Goal: Obtain resource: Download file/media

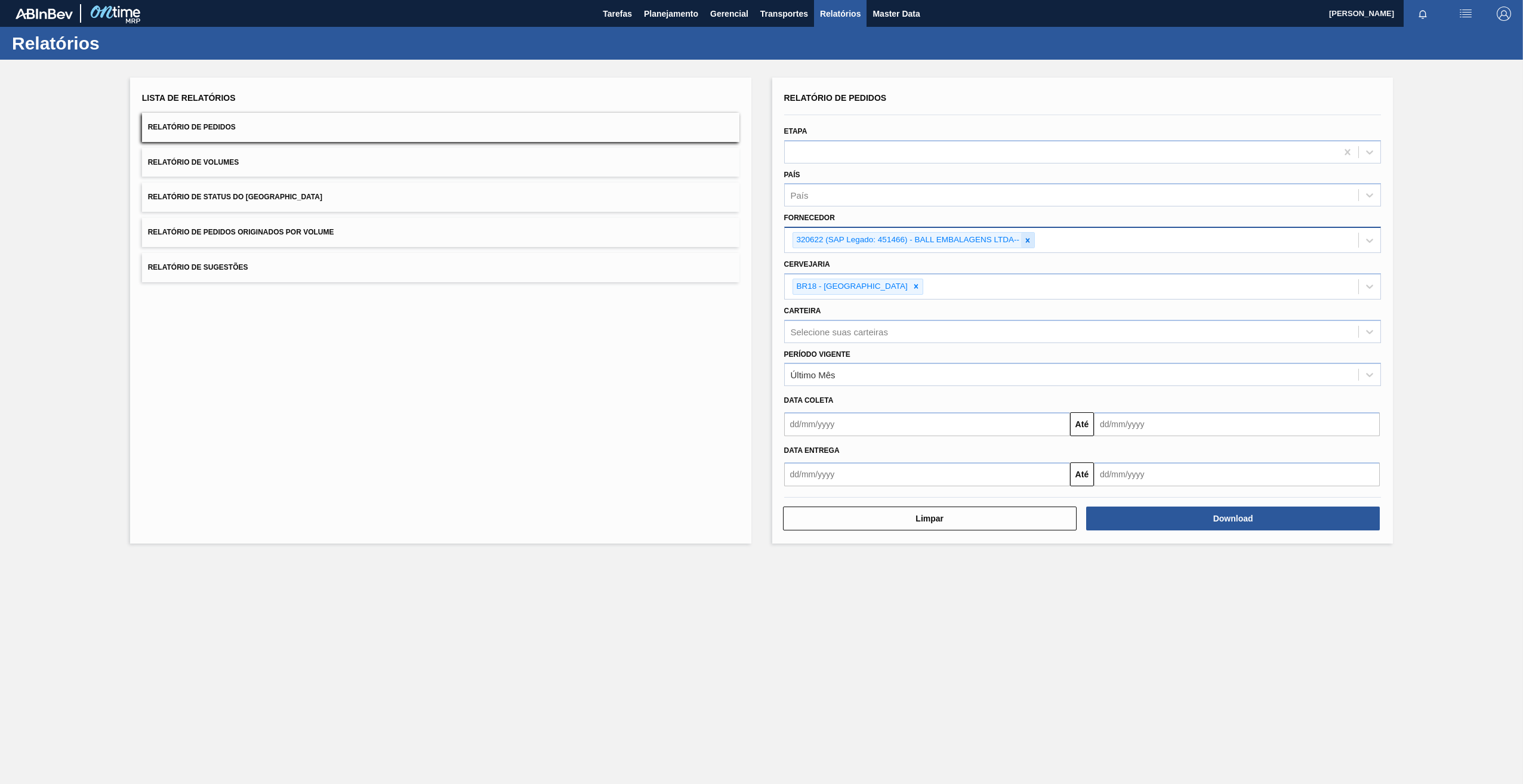
click at [1028, 242] on icon at bounding box center [1027, 240] width 8 height 8
paste input "312972"
type input "312972"
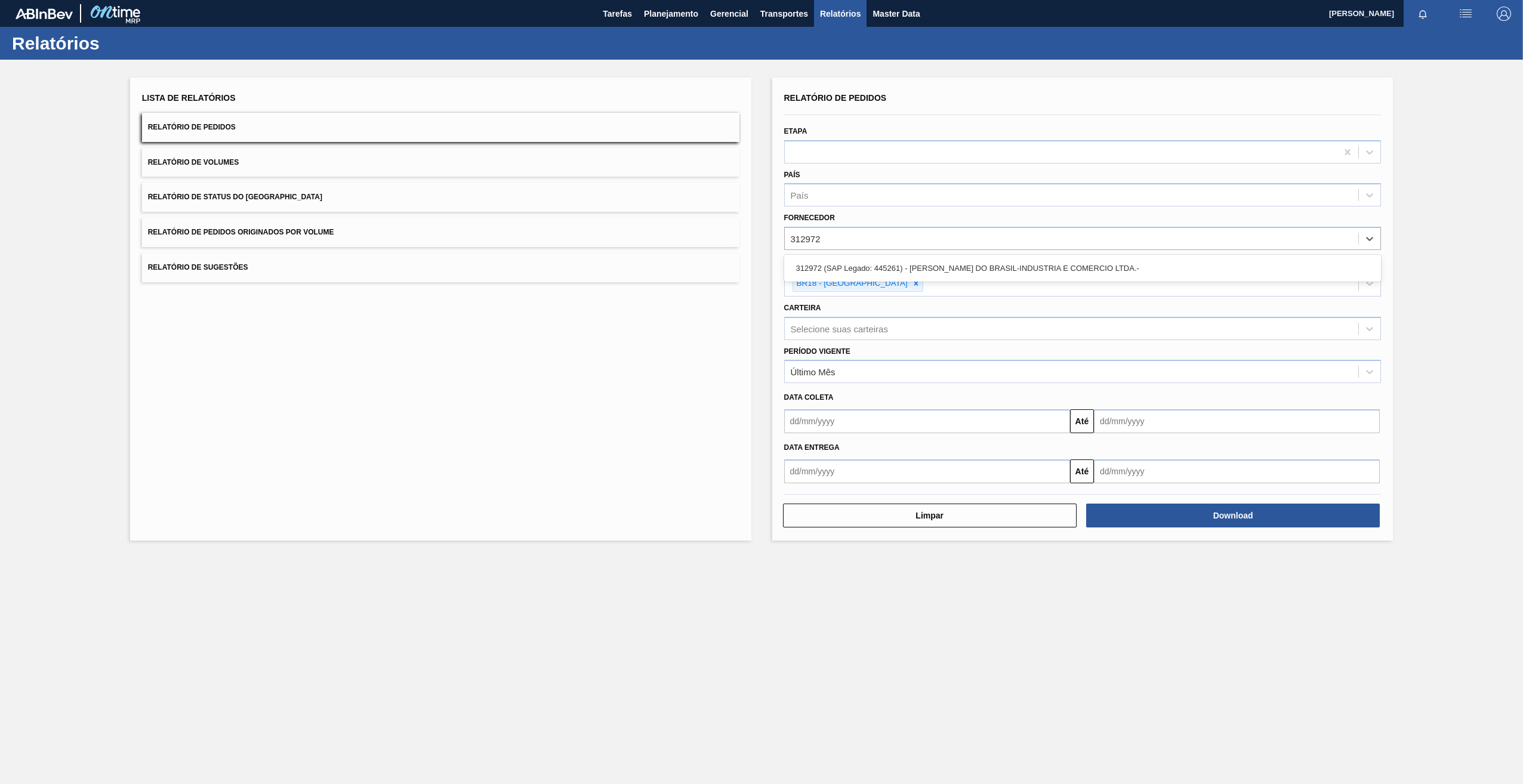
click at [855, 265] on div "312972 (SAP Legado: 445261) - [PERSON_NAME] DO BRASIL-INDUSTRIA E COMERCIO LTDA…" at bounding box center [1083, 268] width 597 height 22
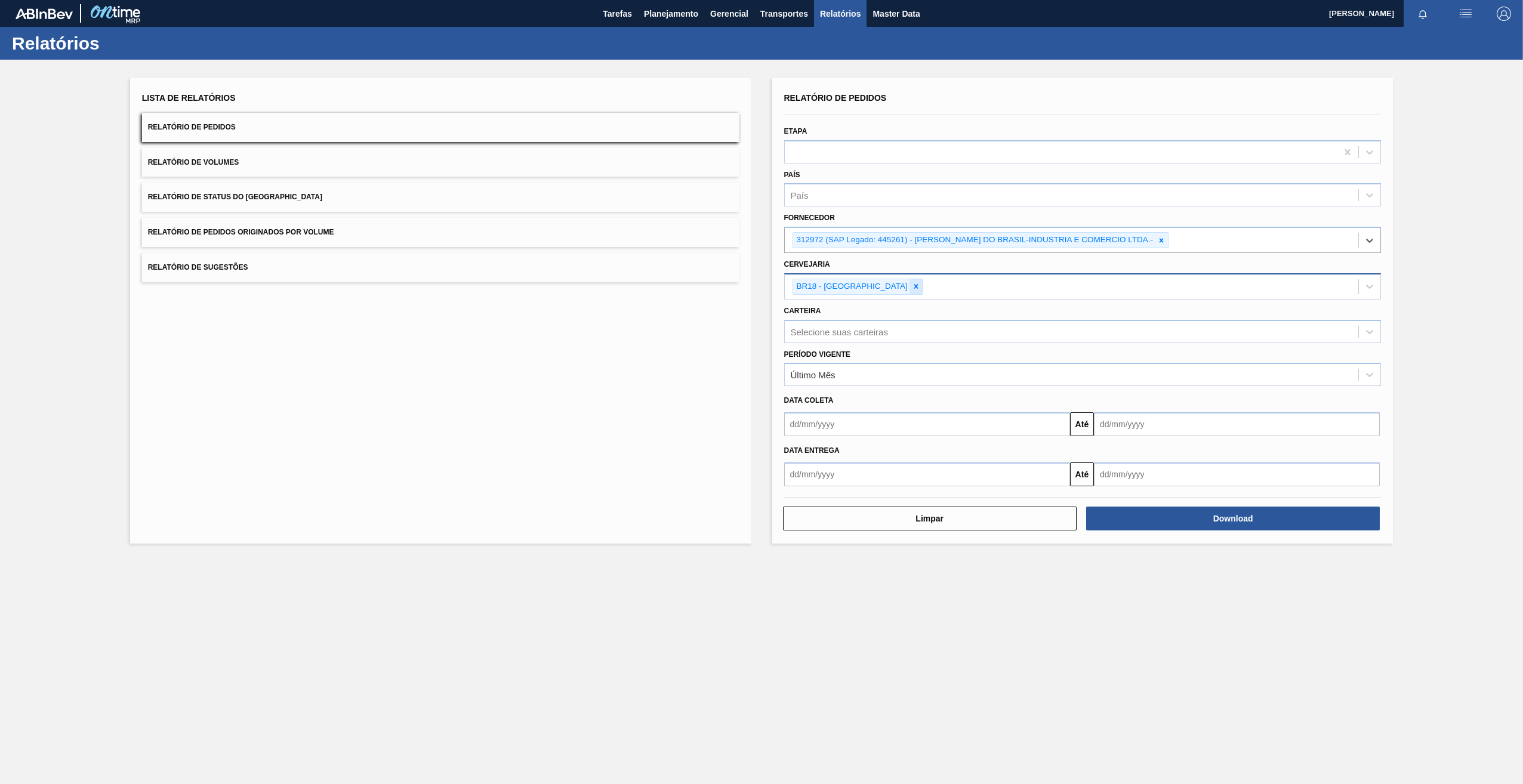
click at [912, 286] on icon at bounding box center [916, 286] width 8 height 8
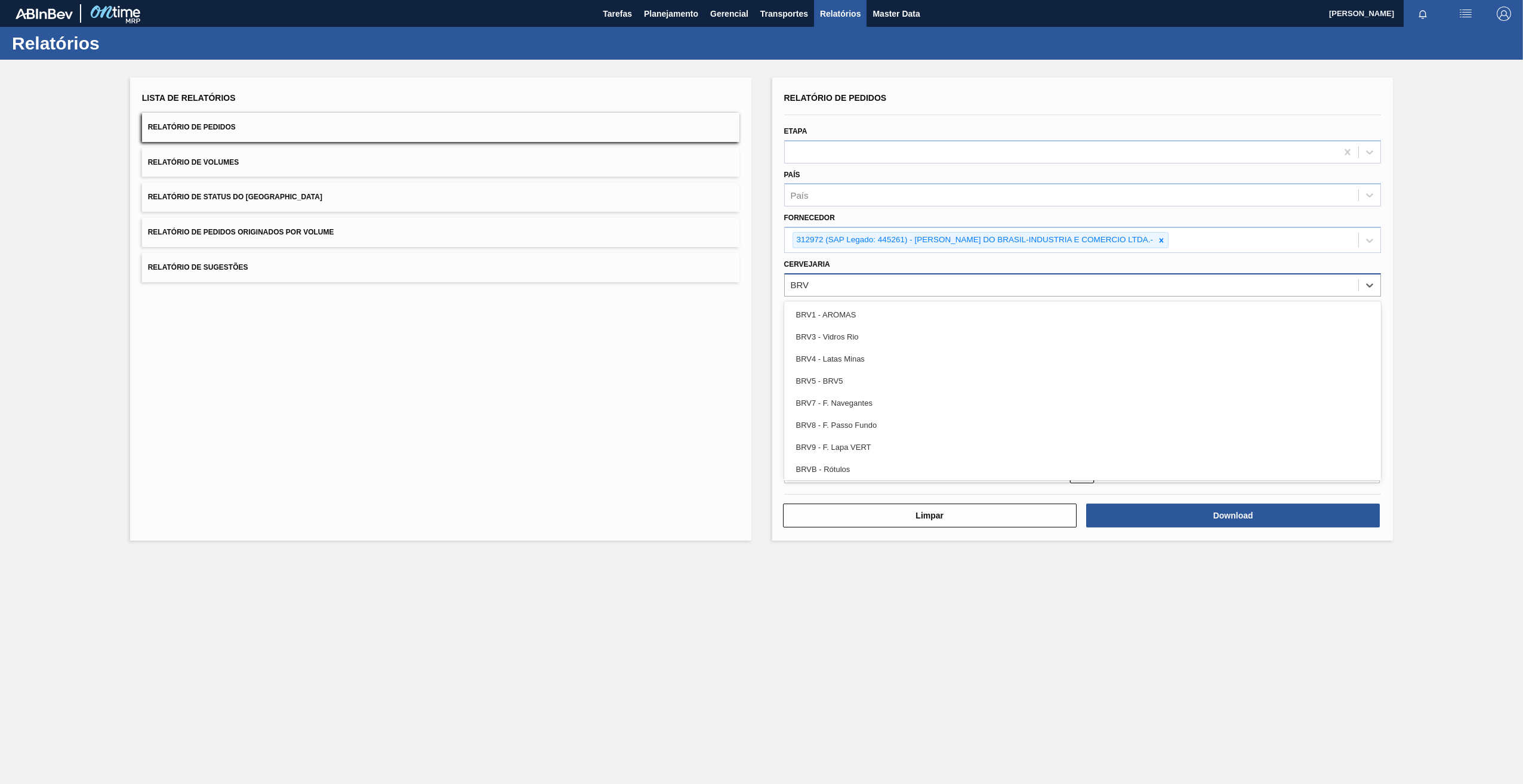
type input "BRVE"
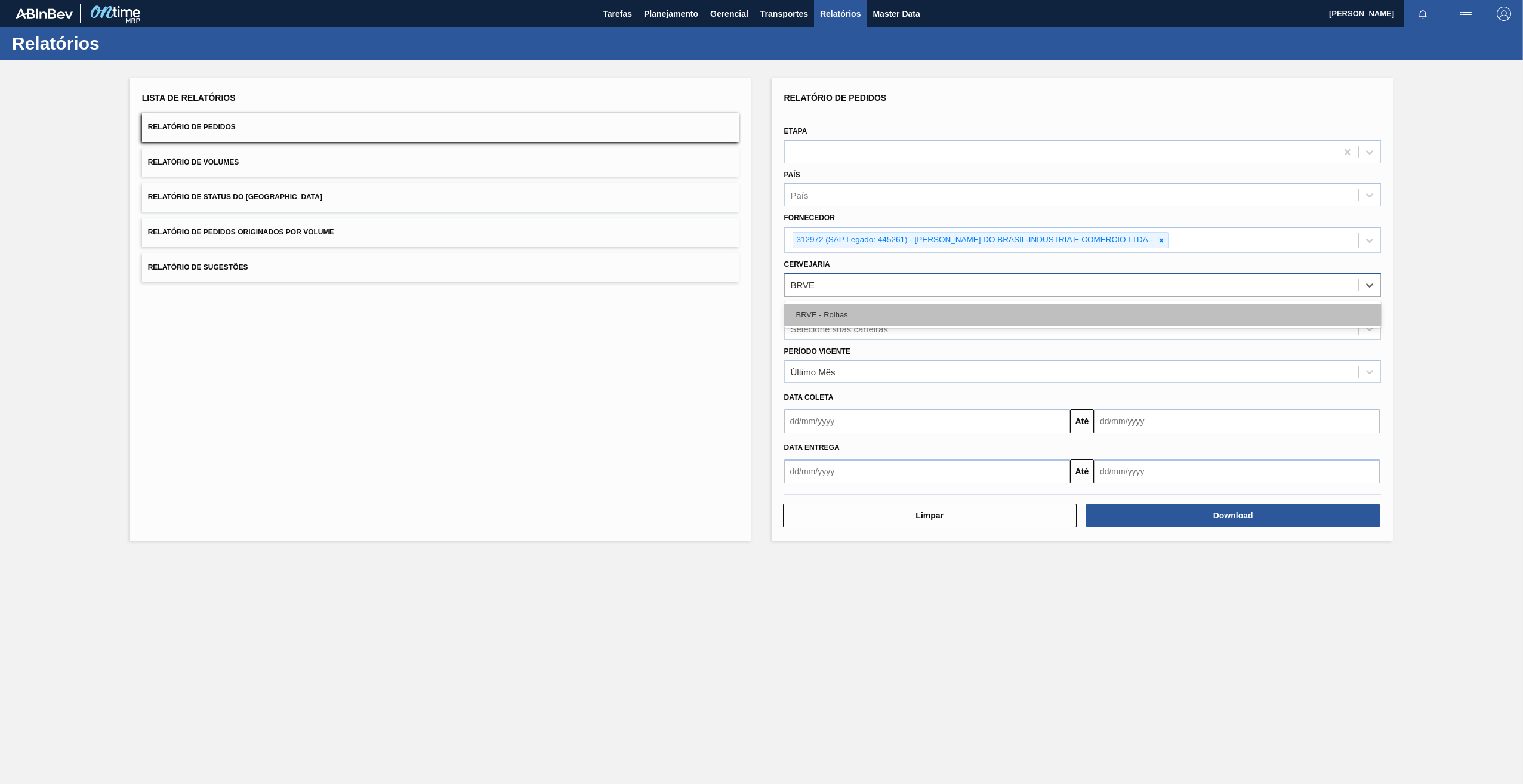
click at [887, 319] on div "BRVE - Rolhas" at bounding box center [1083, 314] width 597 height 22
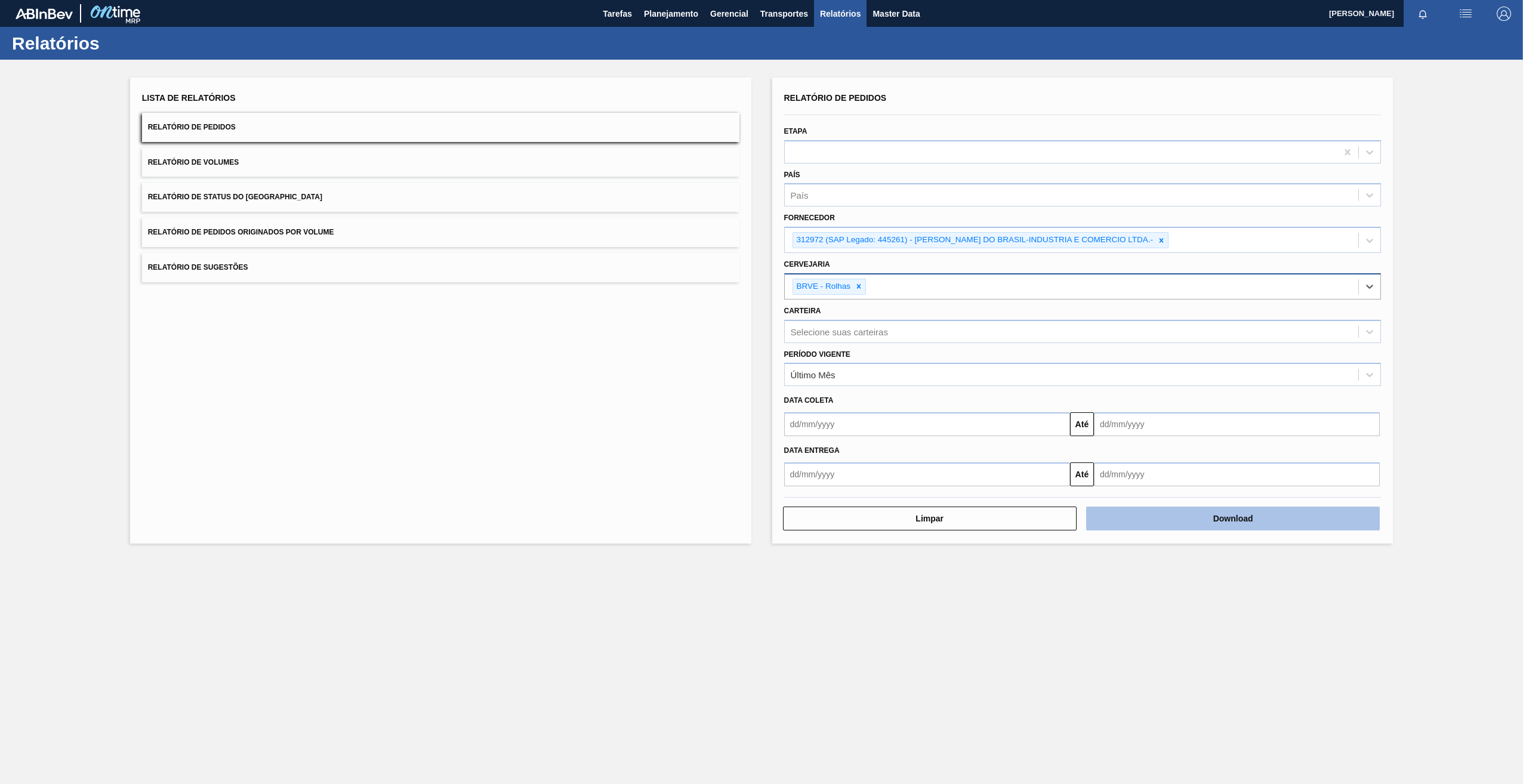
click at [1195, 521] on button "Download" at bounding box center [1233, 518] width 293 height 24
